Goal: Contribute content: Contribute content

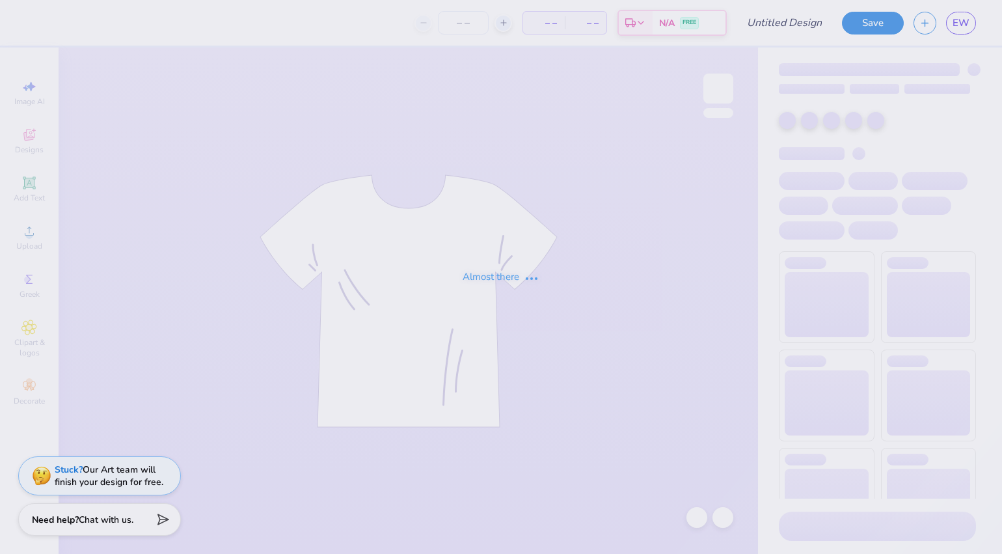
type input "Fall Fest"
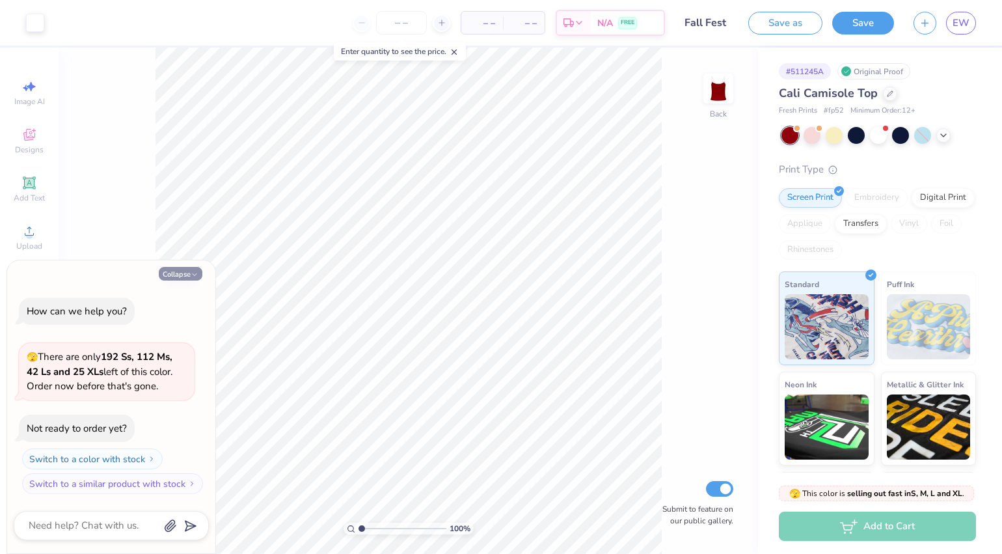
click at [177, 277] on button "Collapse" at bounding box center [181, 274] width 44 height 14
type textarea "x"
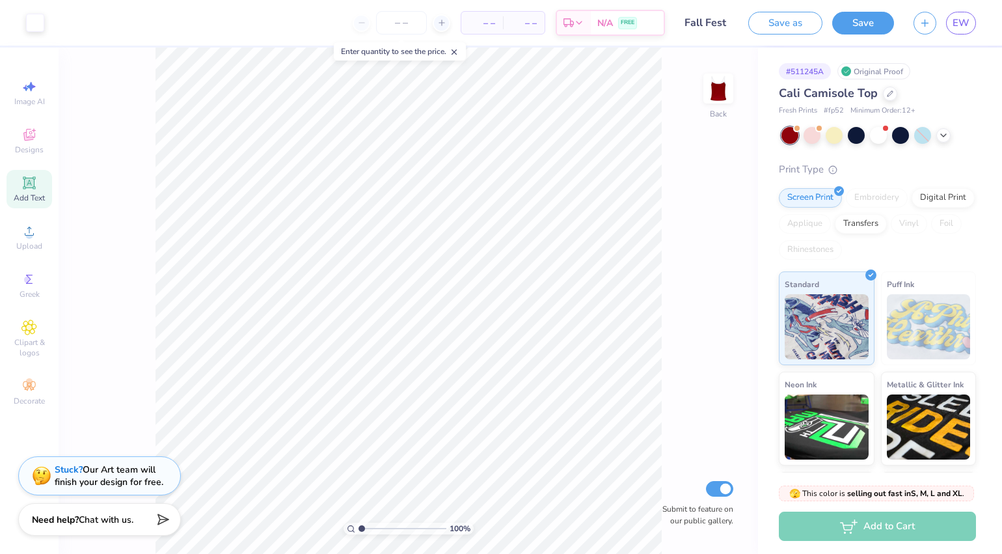
click at [43, 185] on div "Add Text" at bounding box center [30, 189] width 46 height 38
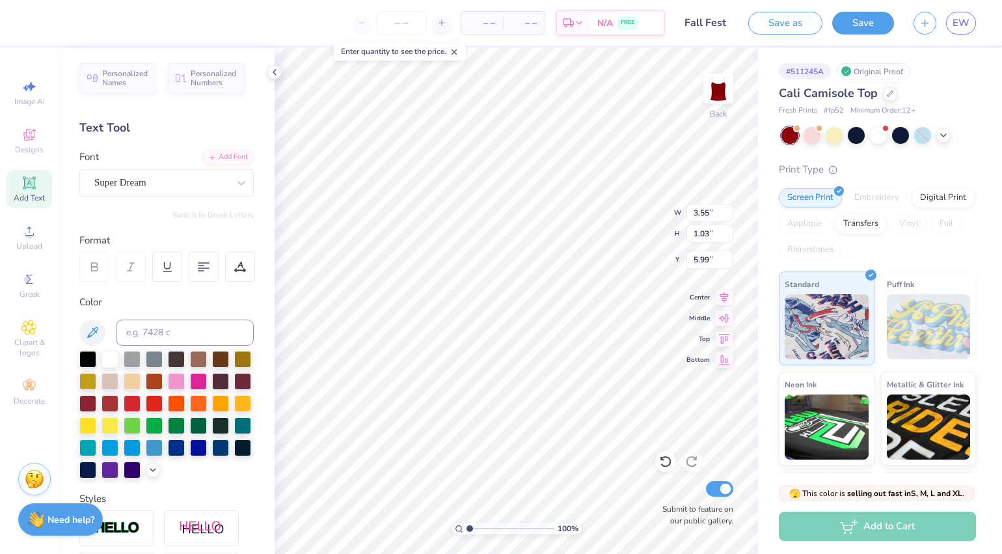
scroll to position [12, 1]
type textarea "T"
click at [34, 321] on icon at bounding box center [28, 328] width 15 height 16
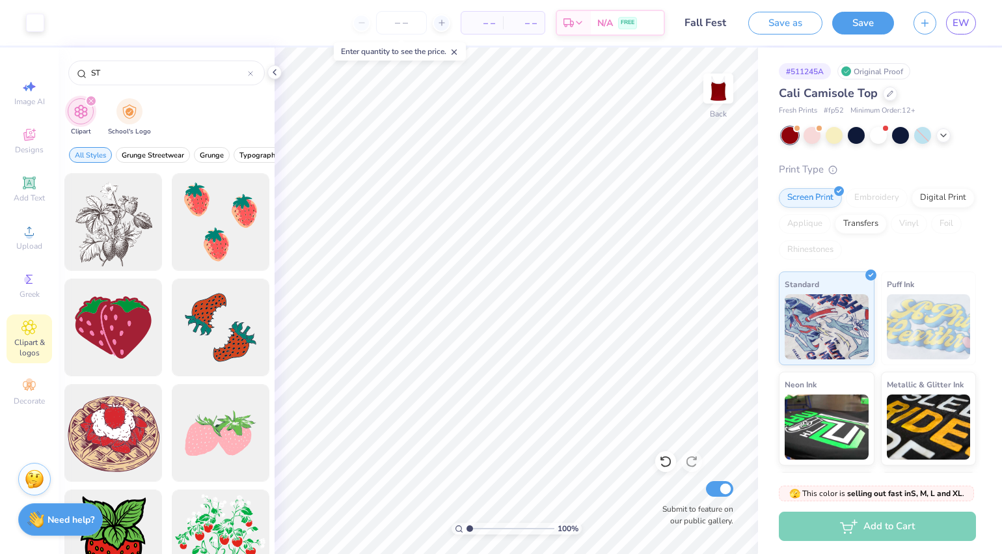
type input "S"
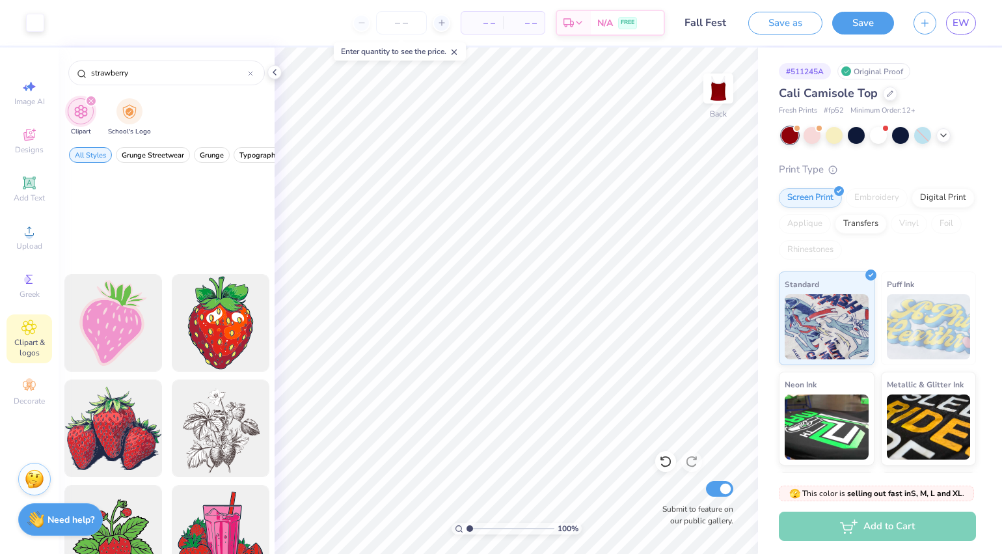
scroll to position [325, 0]
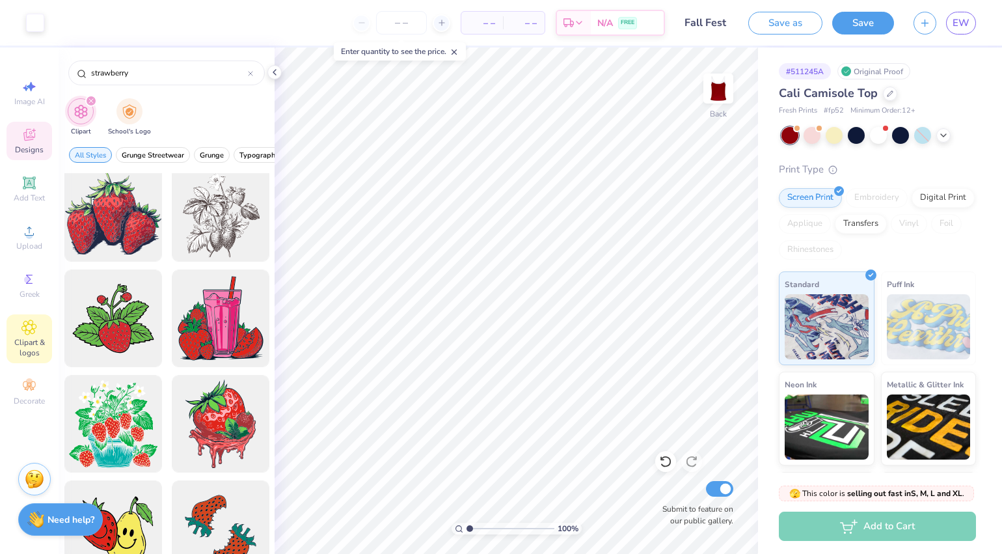
type input "strawberry"
click at [23, 139] on icon at bounding box center [29, 135] width 16 height 16
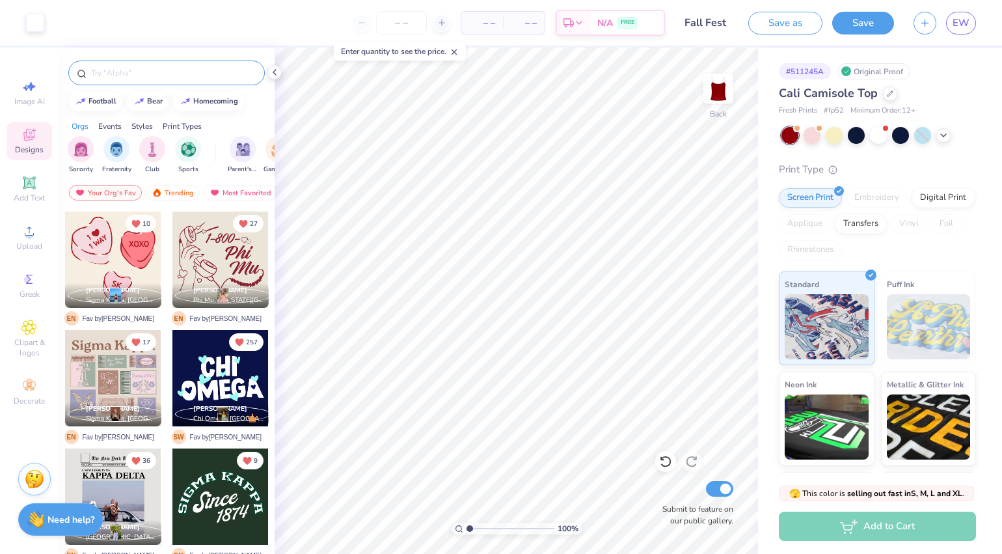
click at [112, 63] on div at bounding box center [166, 73] width 197 height 25
click at [121, 69] on input "text" at bounding box center [173, 72] width 167 height 13
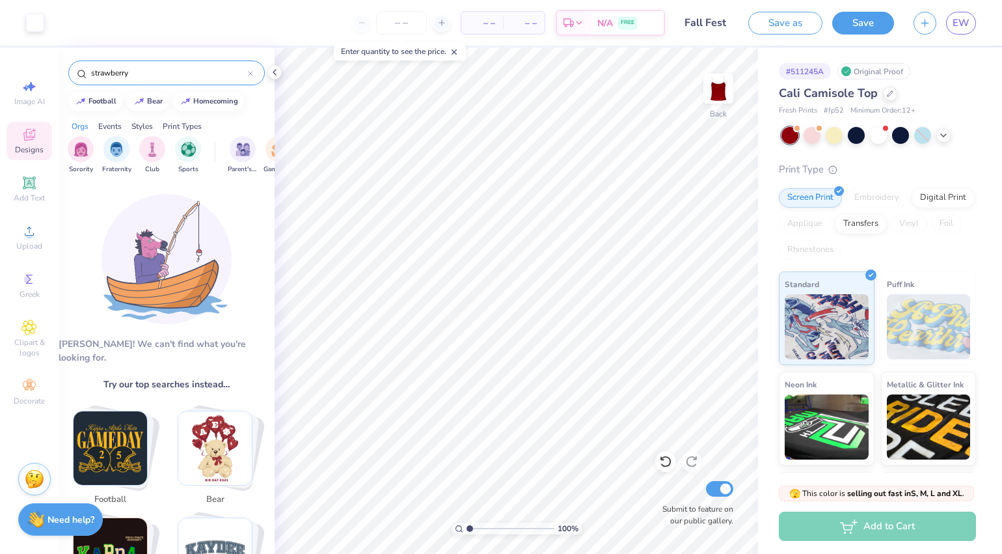
type input "strawberry"
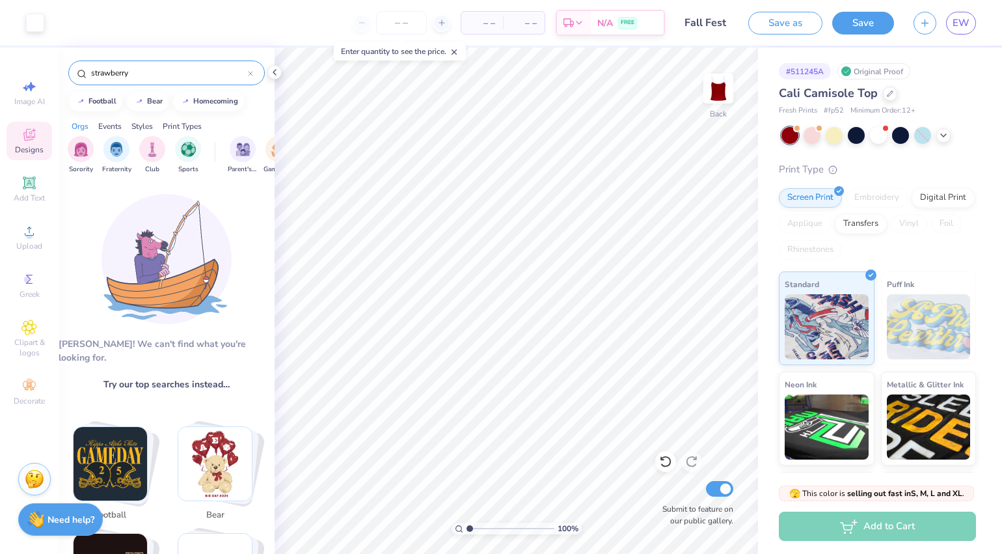
click at [198, 70] on input "strawberry" at bounding box center [169, 72] width 158 height 13
click at [197, 70] on input "strawberry" at bounding box center [169, 72] width 158 height 13
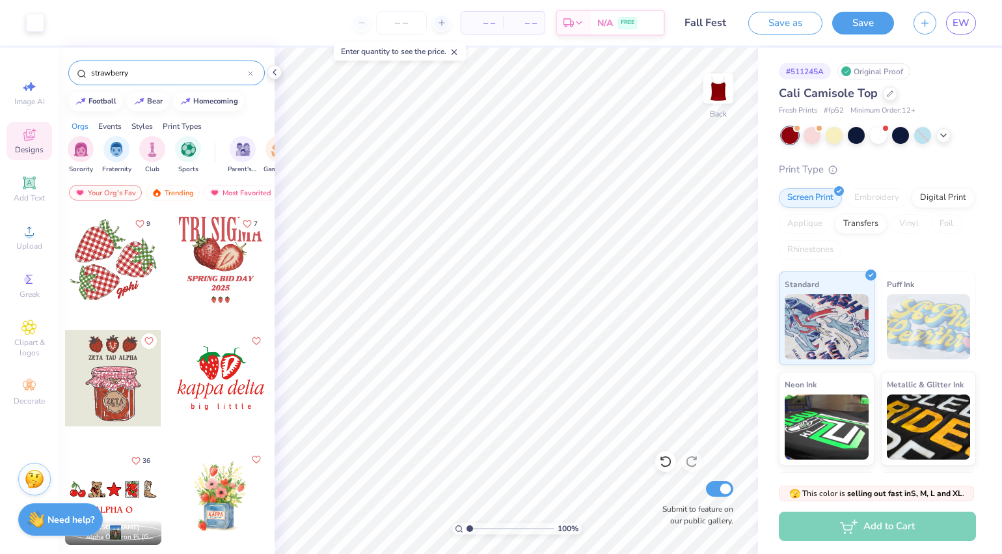
click at [197, 70] on input "strawberry" at bounding box center [169, 72] width 158 height 13
click at [252, 75] on icon at bounding box center [251, 74] width 4 height 4
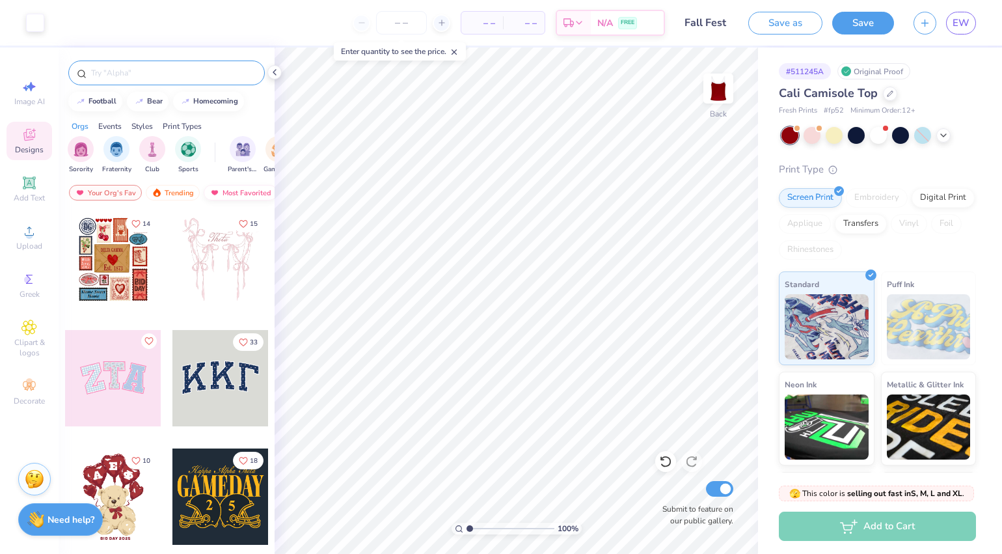
click at [231, 193] on div "Most Favorited" at bounding box center [241, 193] width 74 height 16
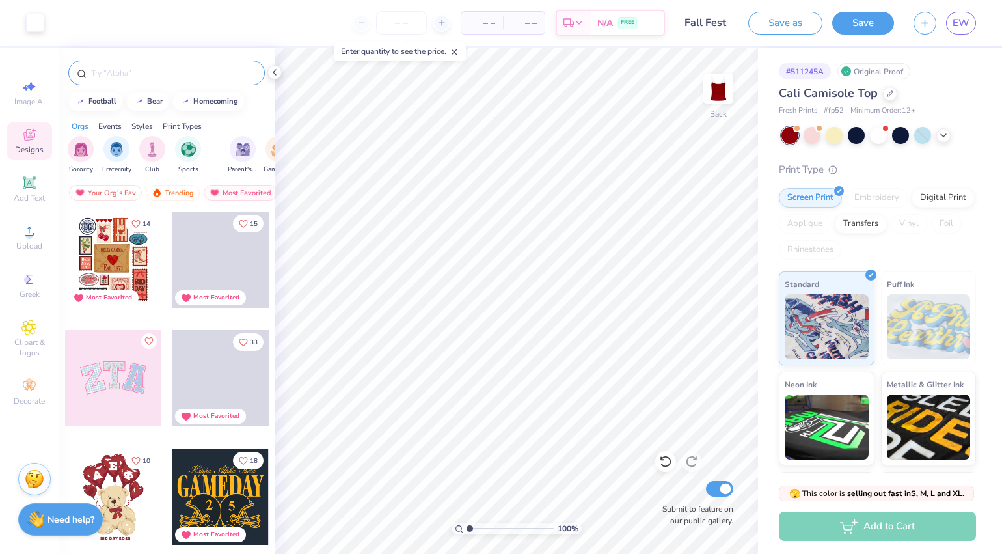
click at [162, 72] on input "text" at bounding box center [173, 72] width 167 height 13
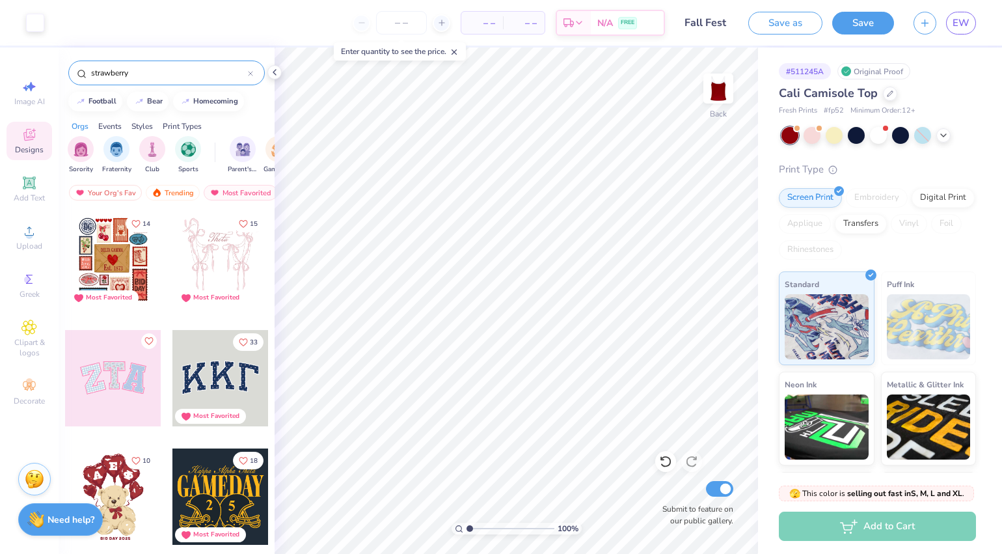
type input "strawberry"
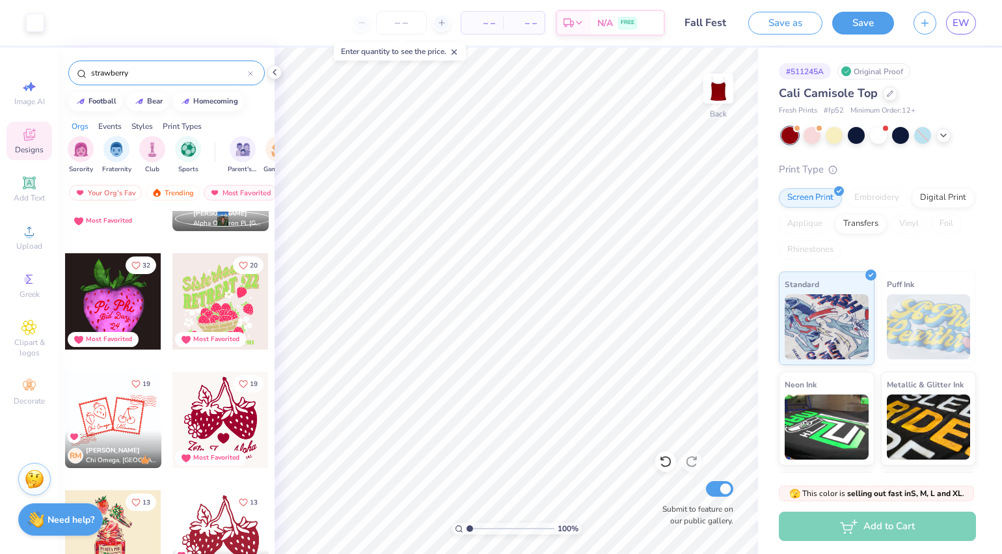
scroll to position [0, 0]
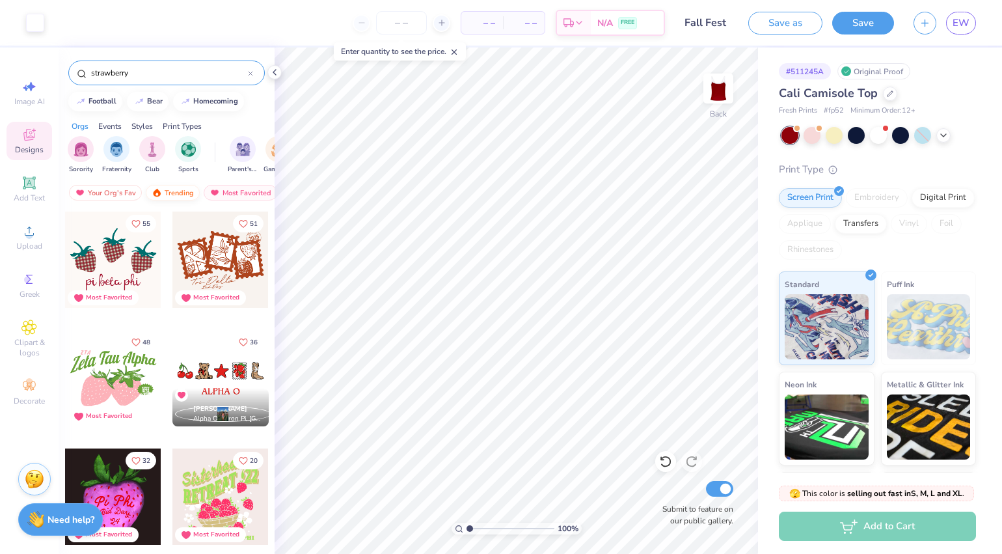
click at [190, 193] on div "Trending" at bounding box center [173, 193] width 54 height 16
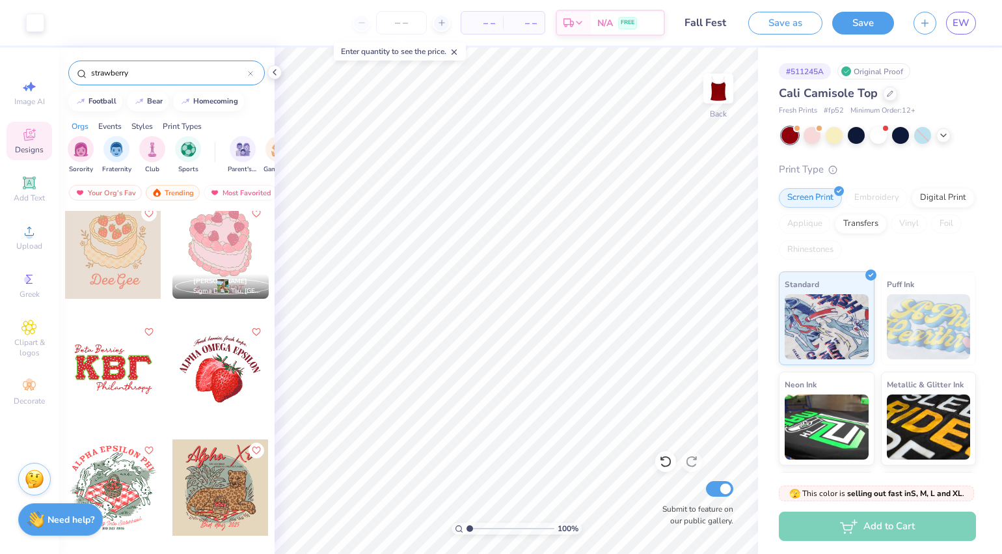
scroll to position [521, 0]
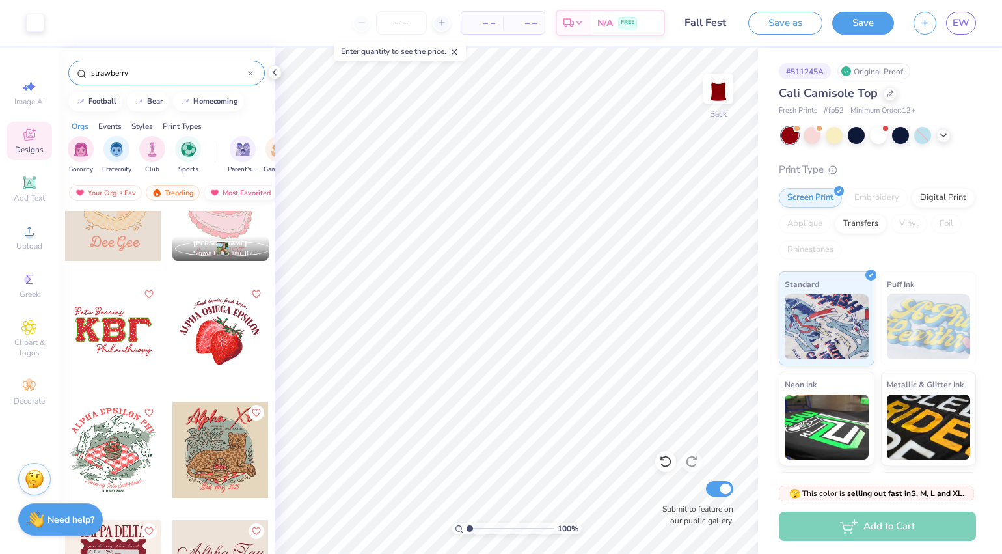
click at [244, 189] on div "Most Favorited" at bounding box center [241, 193] width 74 height 16
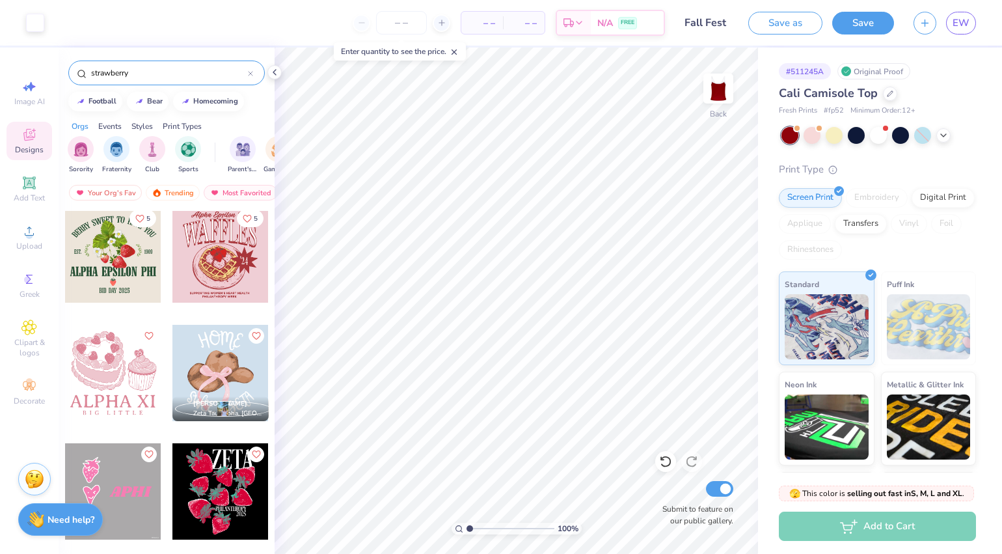
scroll to position [1692, 0]
